Goal: Check status: Check status

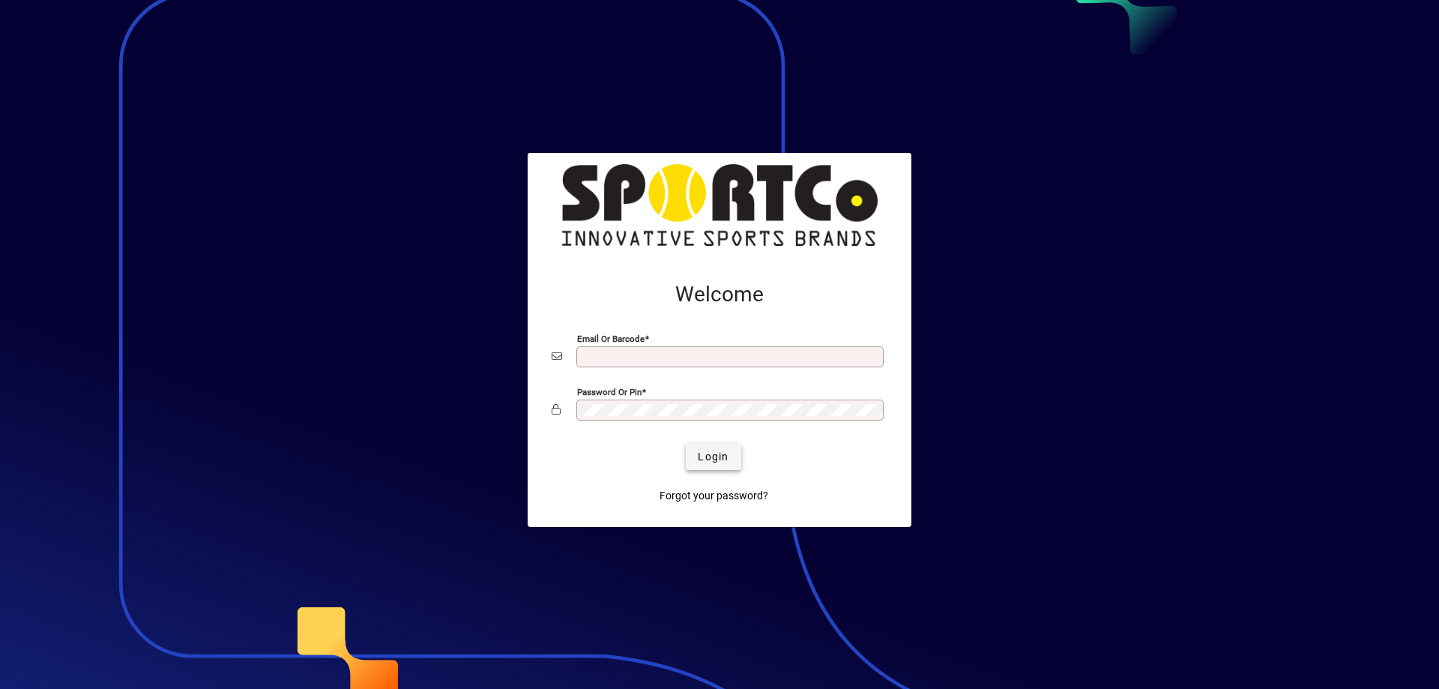
type input "**********"
click at [715, 459] on span "Login" at bounding box center [713, 457] width 31 height 16
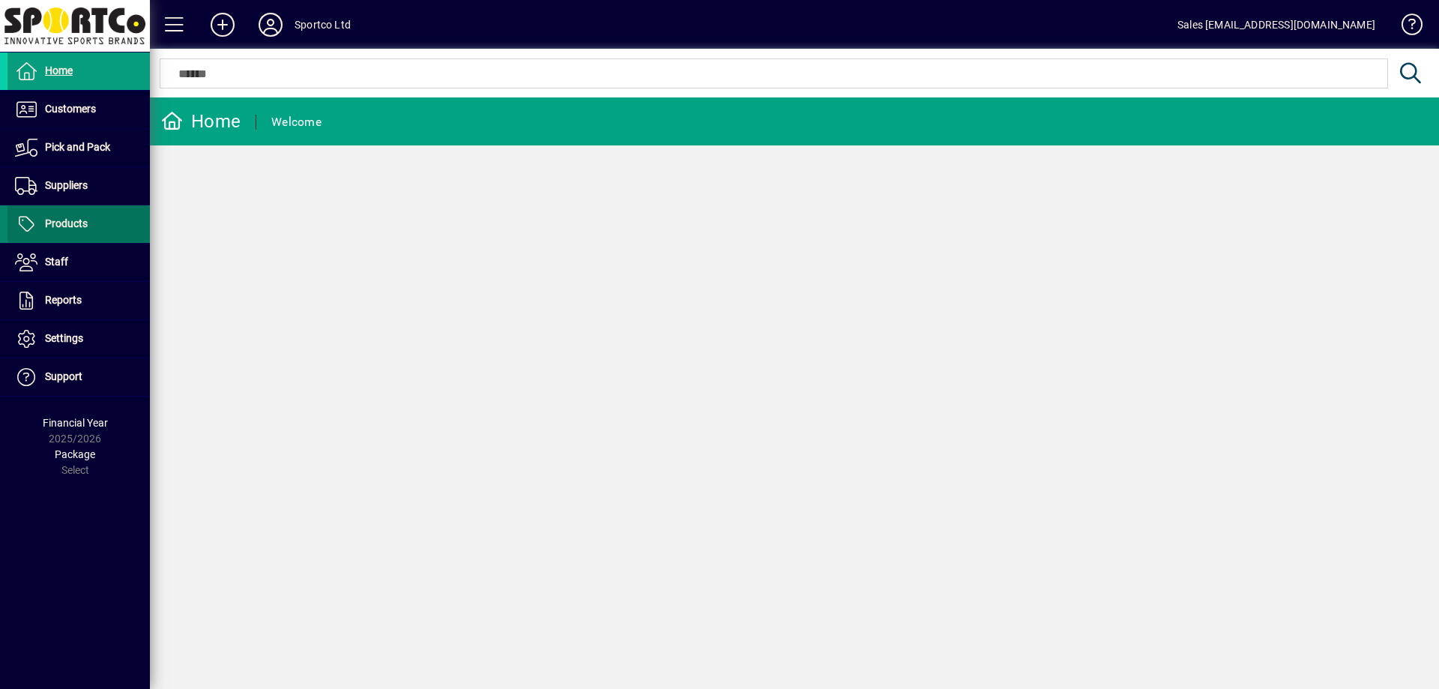
click at [64, 224] on span "Products" at bounding box center [66, 223] width 43 height 12
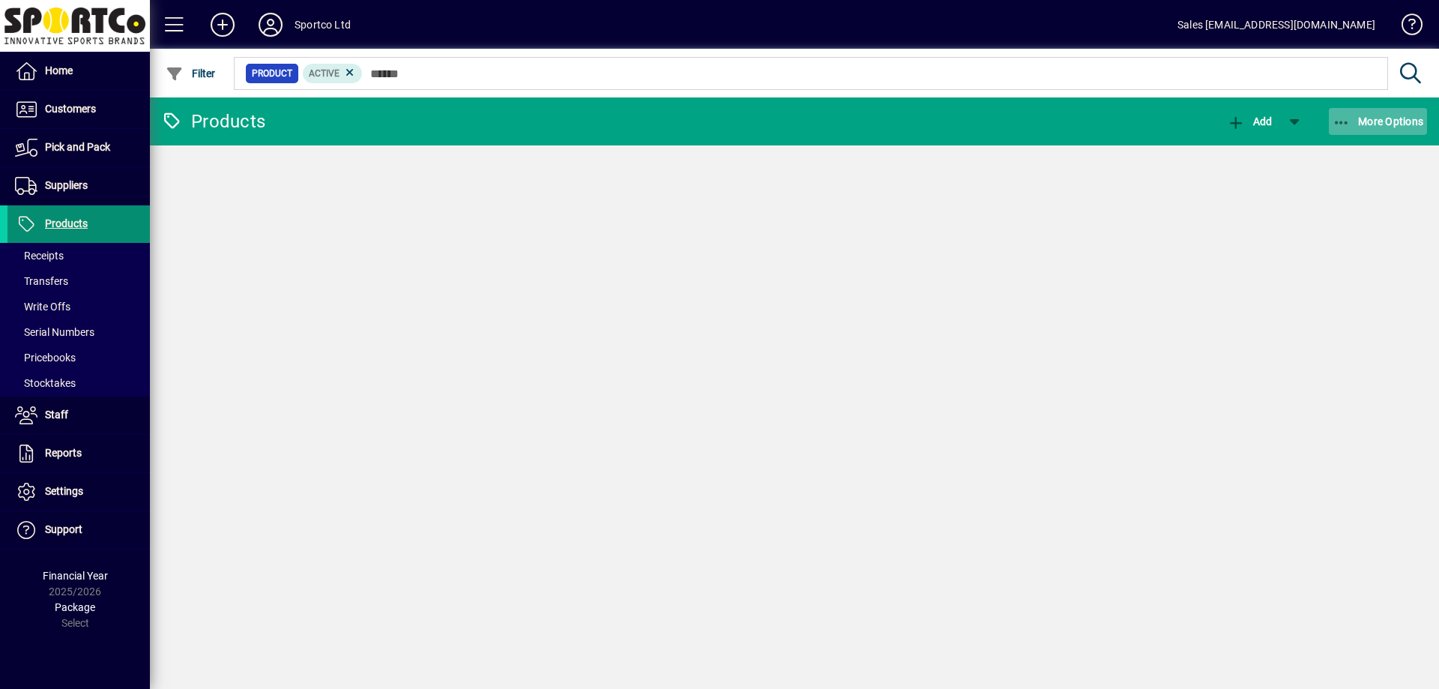
click at [1365, 122] on span "More Options" at bounding box center [1378, 121] width 91 height 12
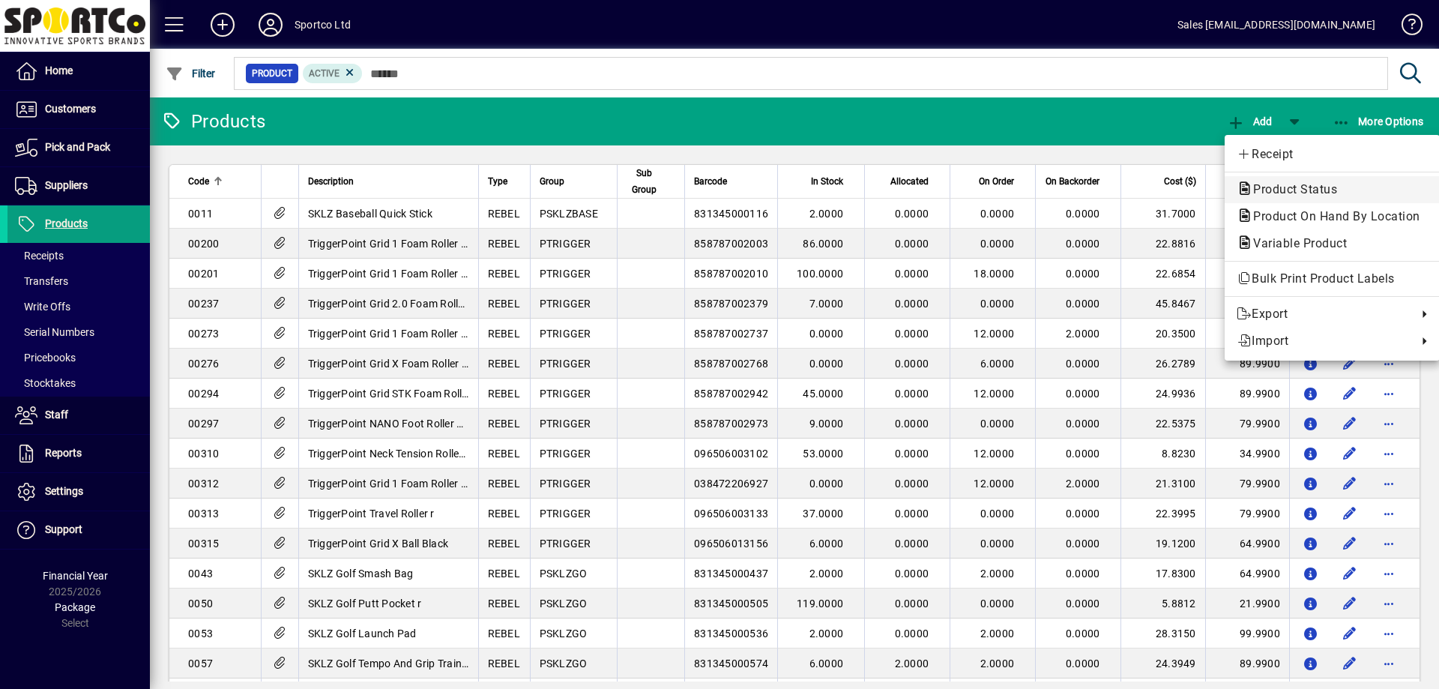
click at [1305, 191] on span "Product Status" at bounding box center [1291, 189] width 108 height 14
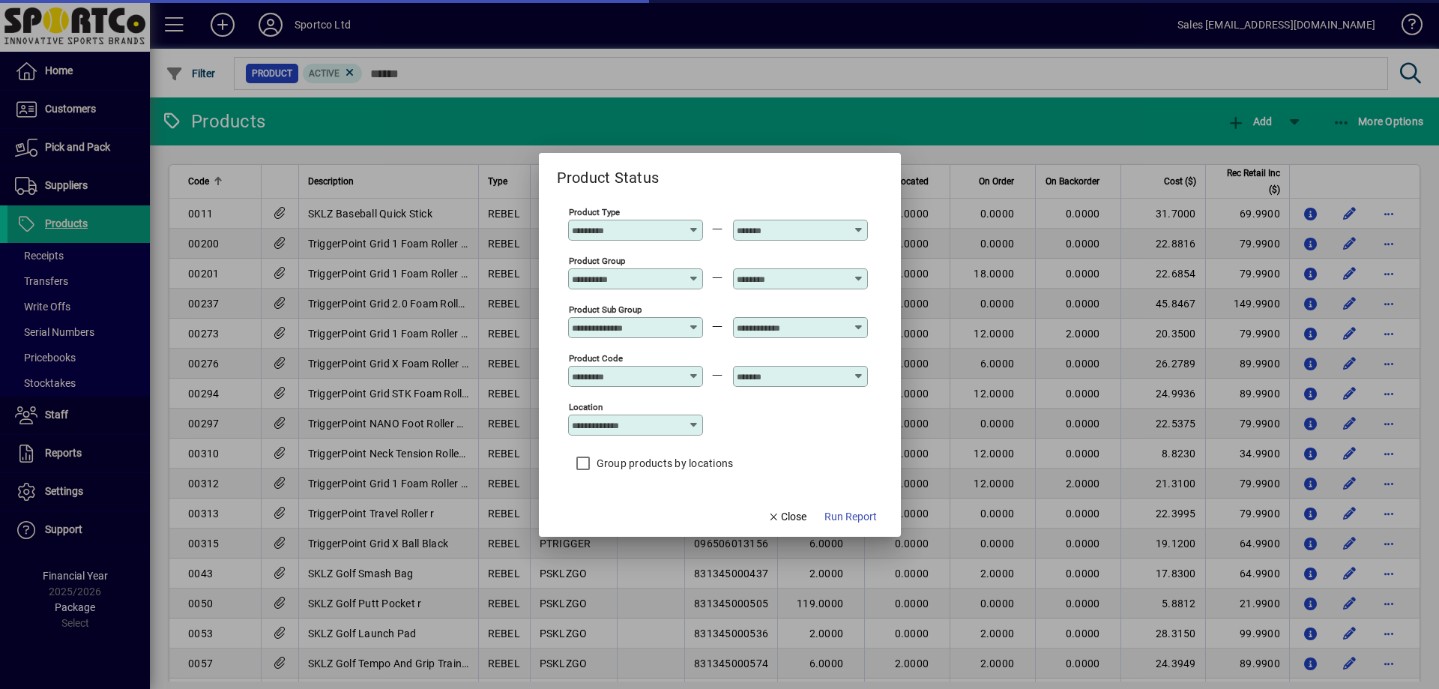
click at [673, 278] on input "Product Group" at bounding box center [626, 279] width 109 height 12
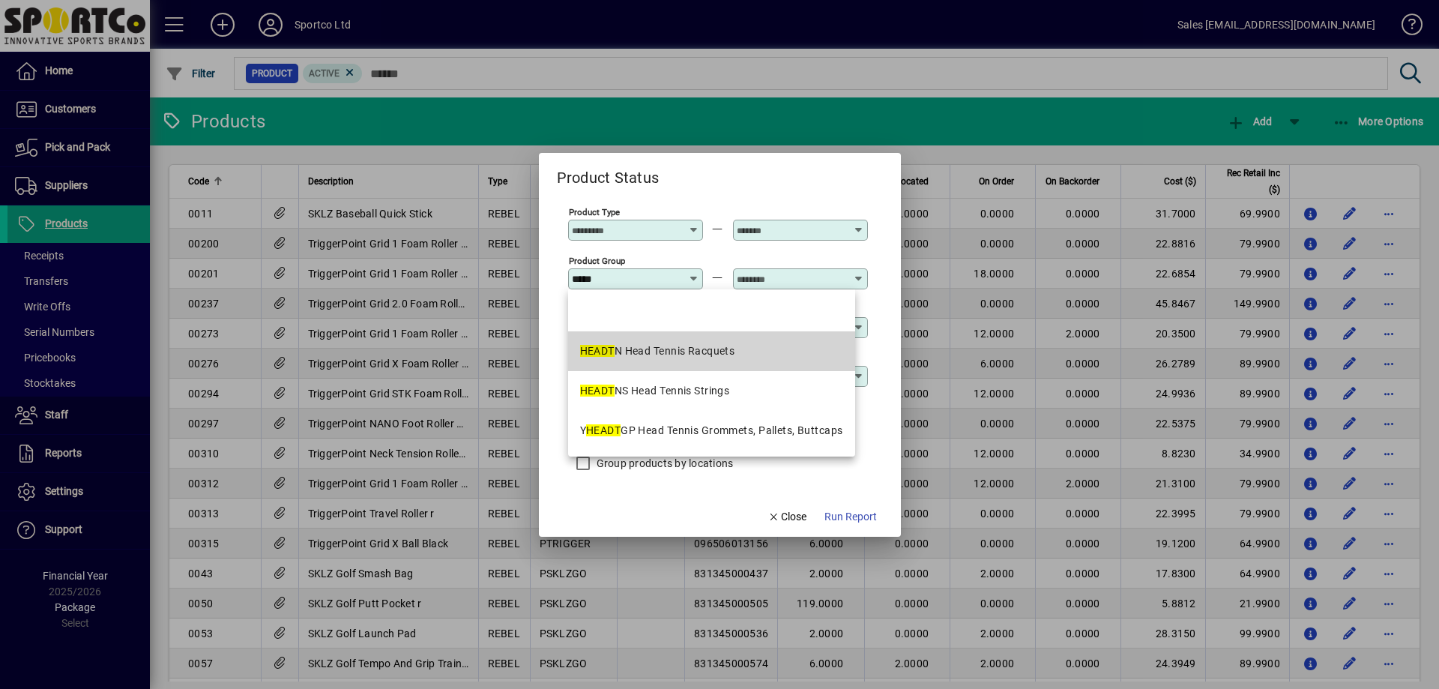
click at [697, 353] on div "HEADT N Head Tennis Racquets" at bounding box center [657, 351] width 155 height 16
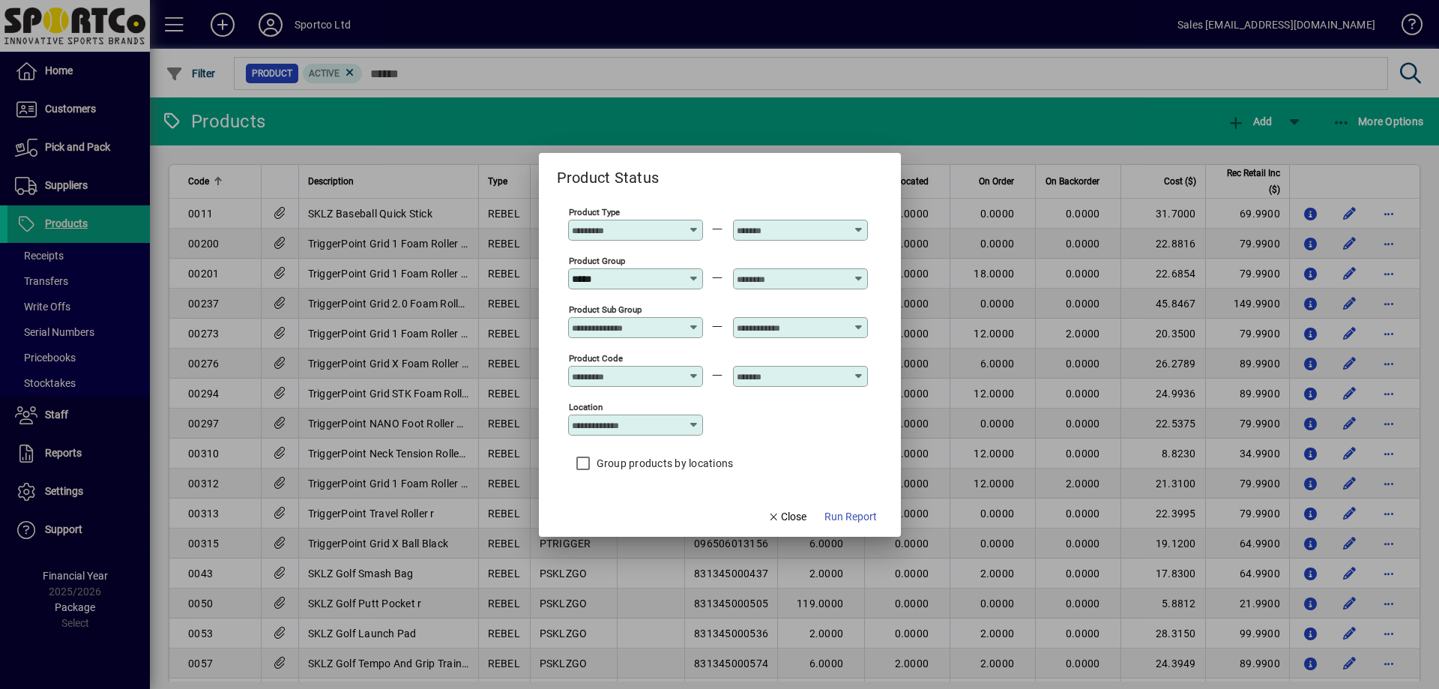
type input "**********"
click at [779, 277] on input "text" at bounding box center [791, 279] width 109 height 12
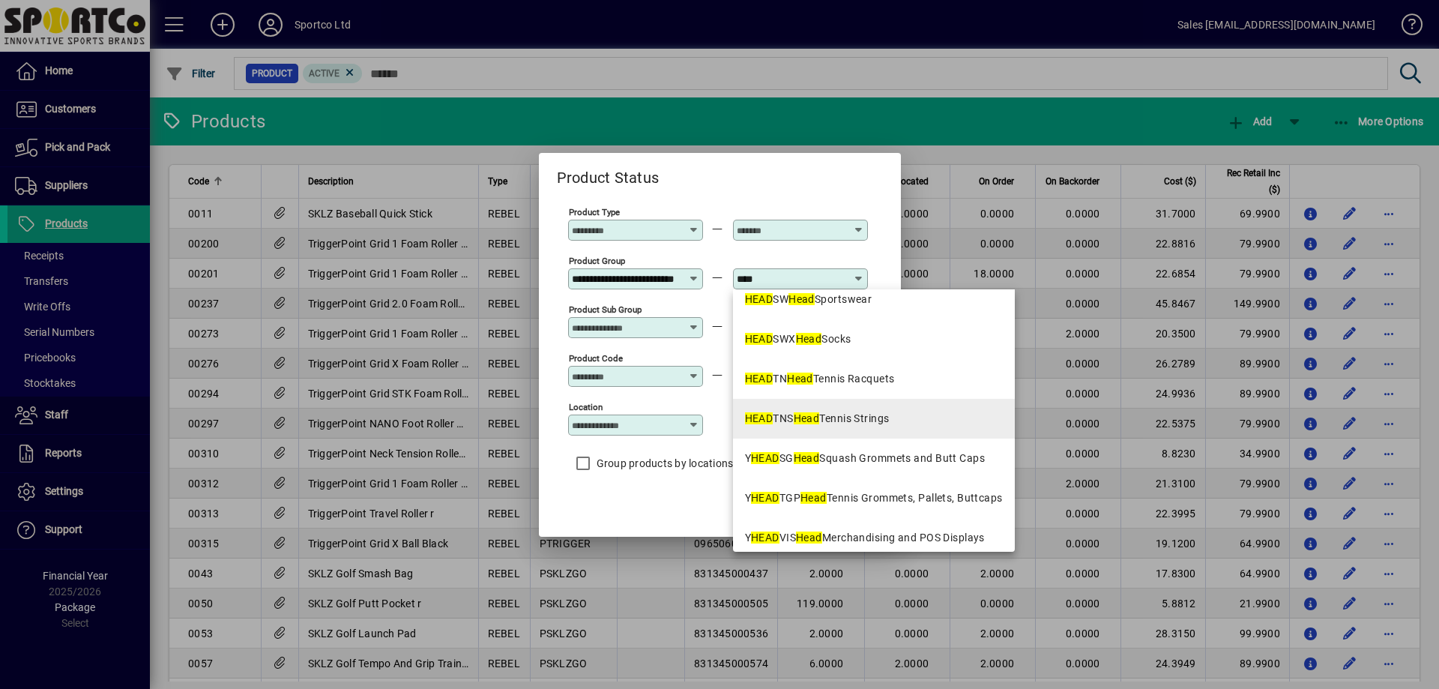
scroll to position [421, 0]
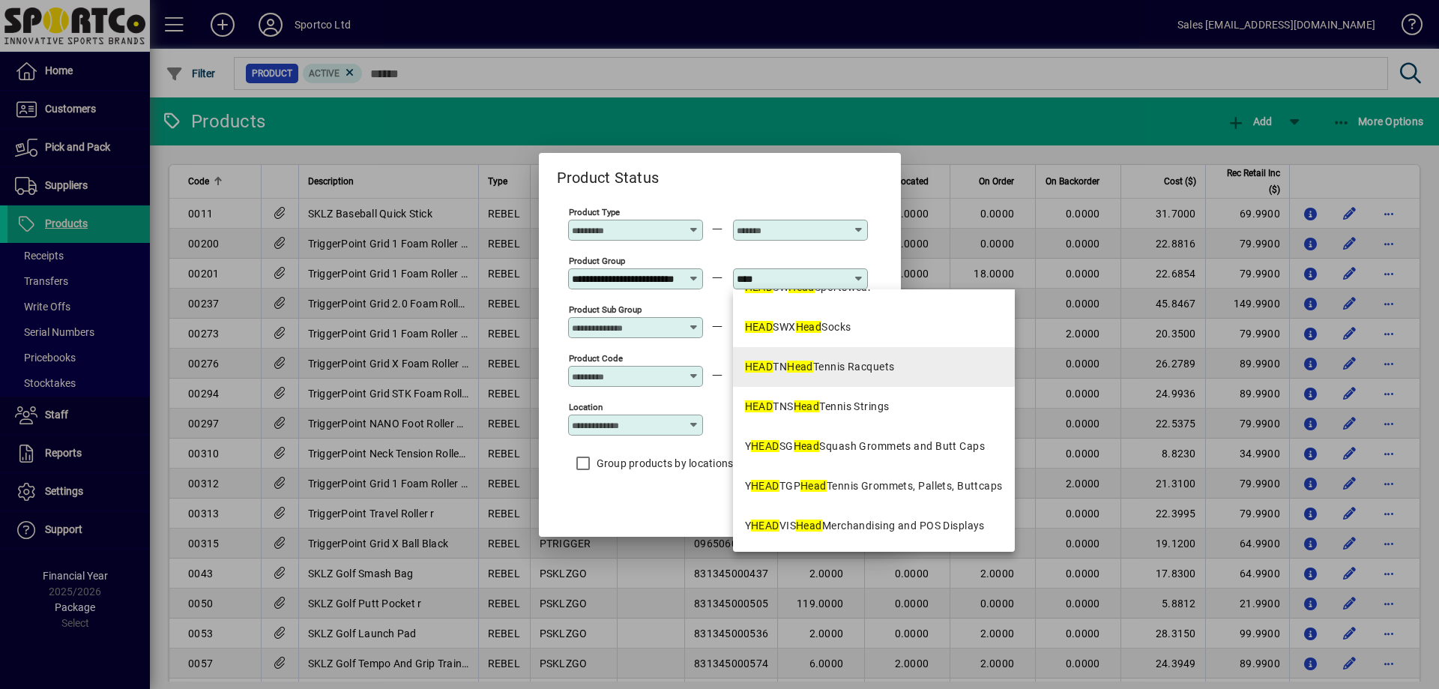
click at [878, 370] on div "HEAD TN Head Tennis Racquets" at bounding box center [820, 367] width 150 height 16
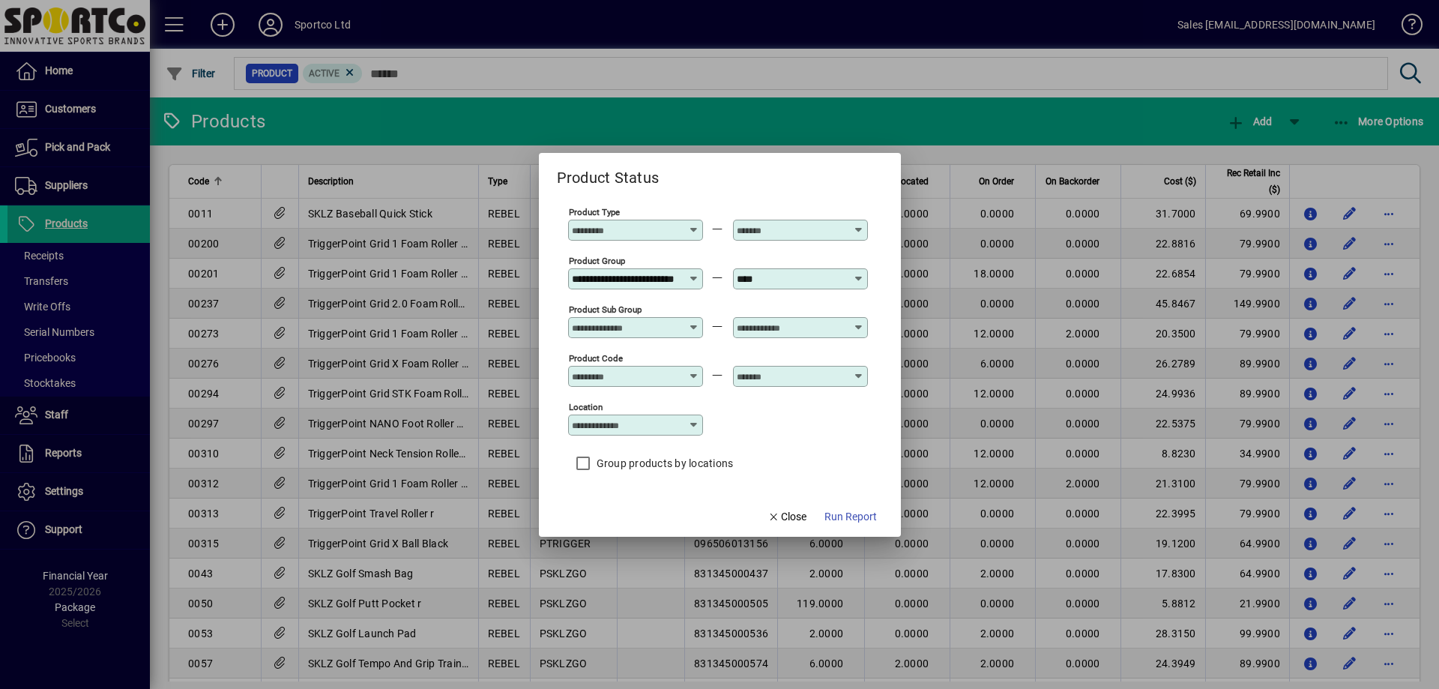
type input "**********"
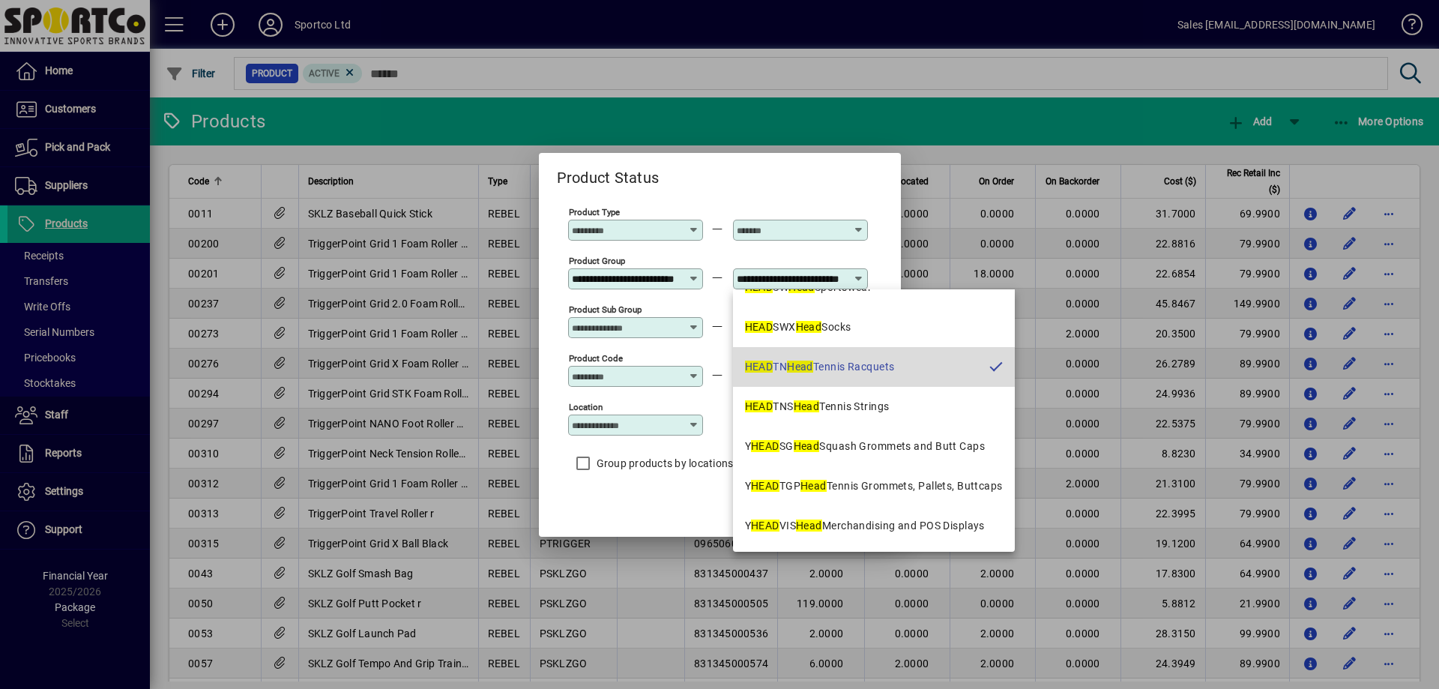
scroll to position [0, 44]
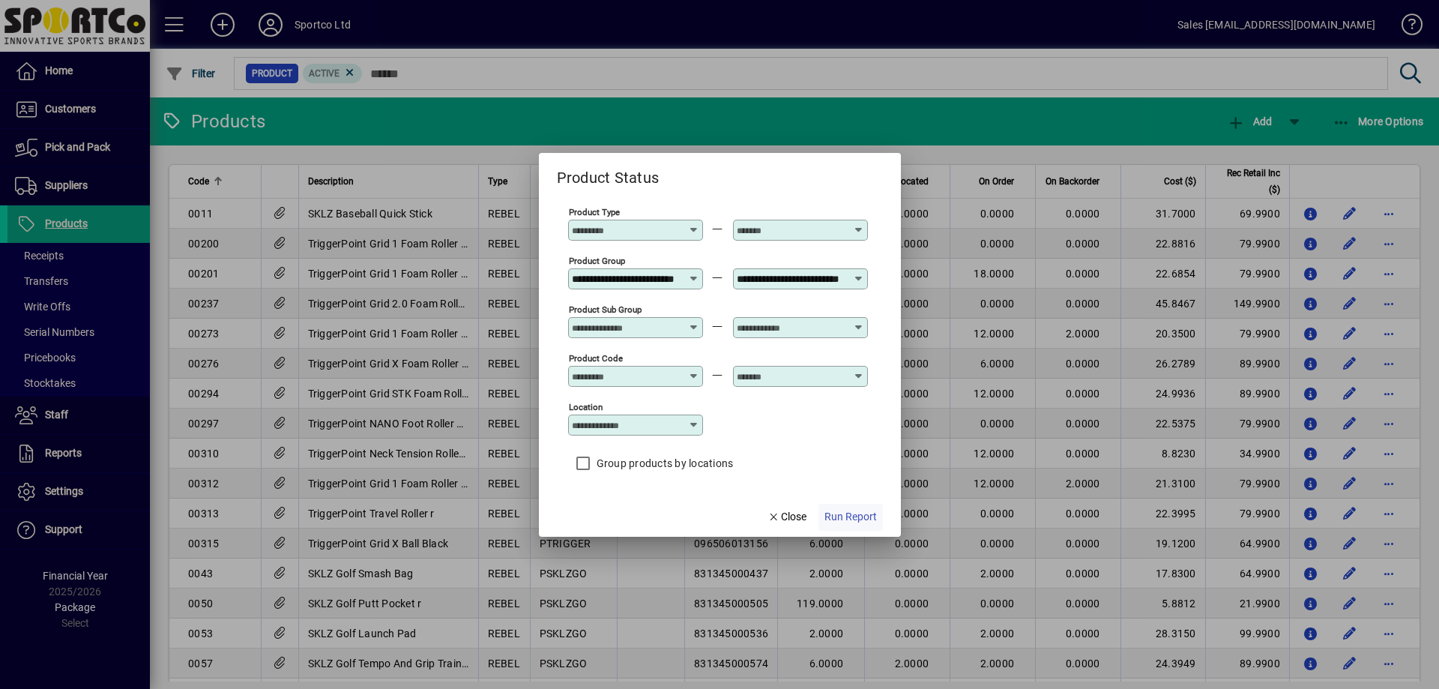
click at [868, 519] on span "Run Report" at bounding box center [850, 517] width 52 height 16
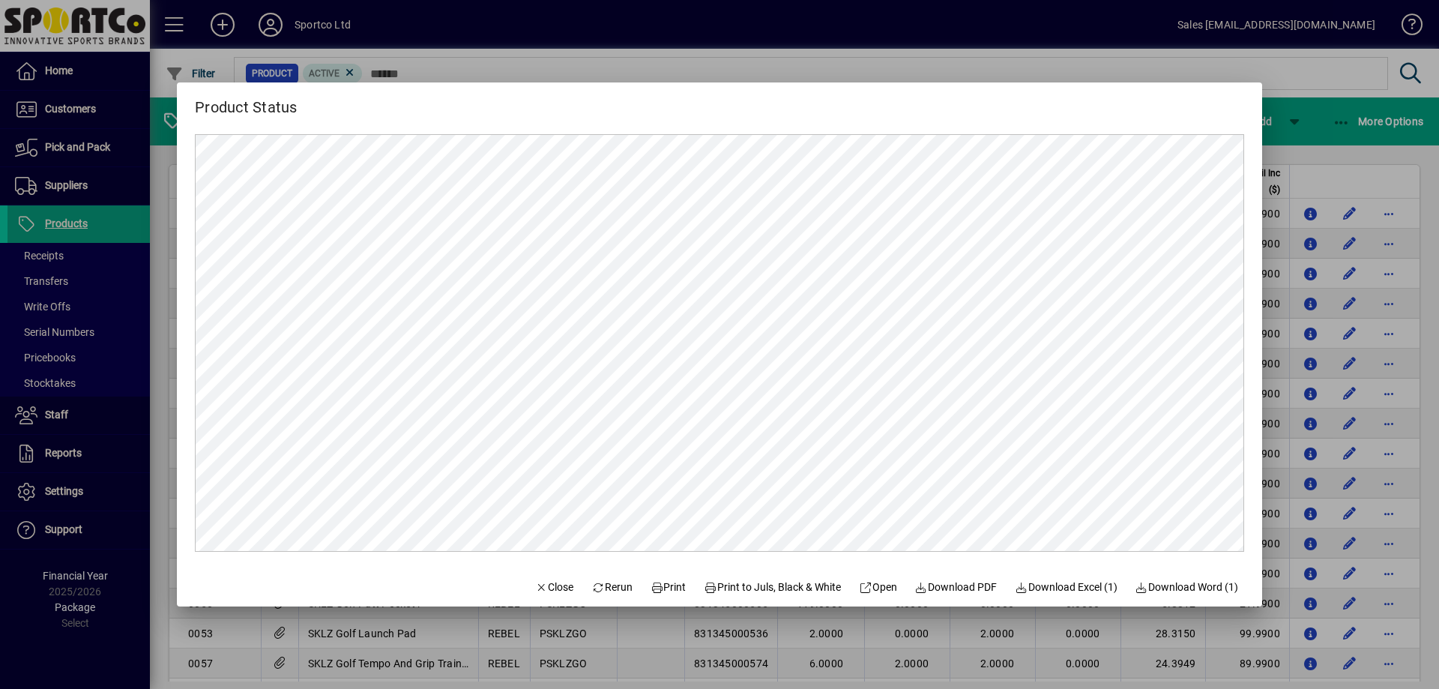
scroll to position [0, 0]
click at [669, 591] on span "Print" at bounding box center [669, 587] width 36 height 16
click at [659, 586] on span "Print" at bounding box center [669, 587] width 36 height 16
drag, startPoint x: 531, startPoint y: 588, endPoint x: 549, endPoint y: 584, distance: 17.6
click at [535, 588] on span "Close" at bounding box center [554, 587] width 39 height 16
